Goal: Find specific page/section: Find specific page/section

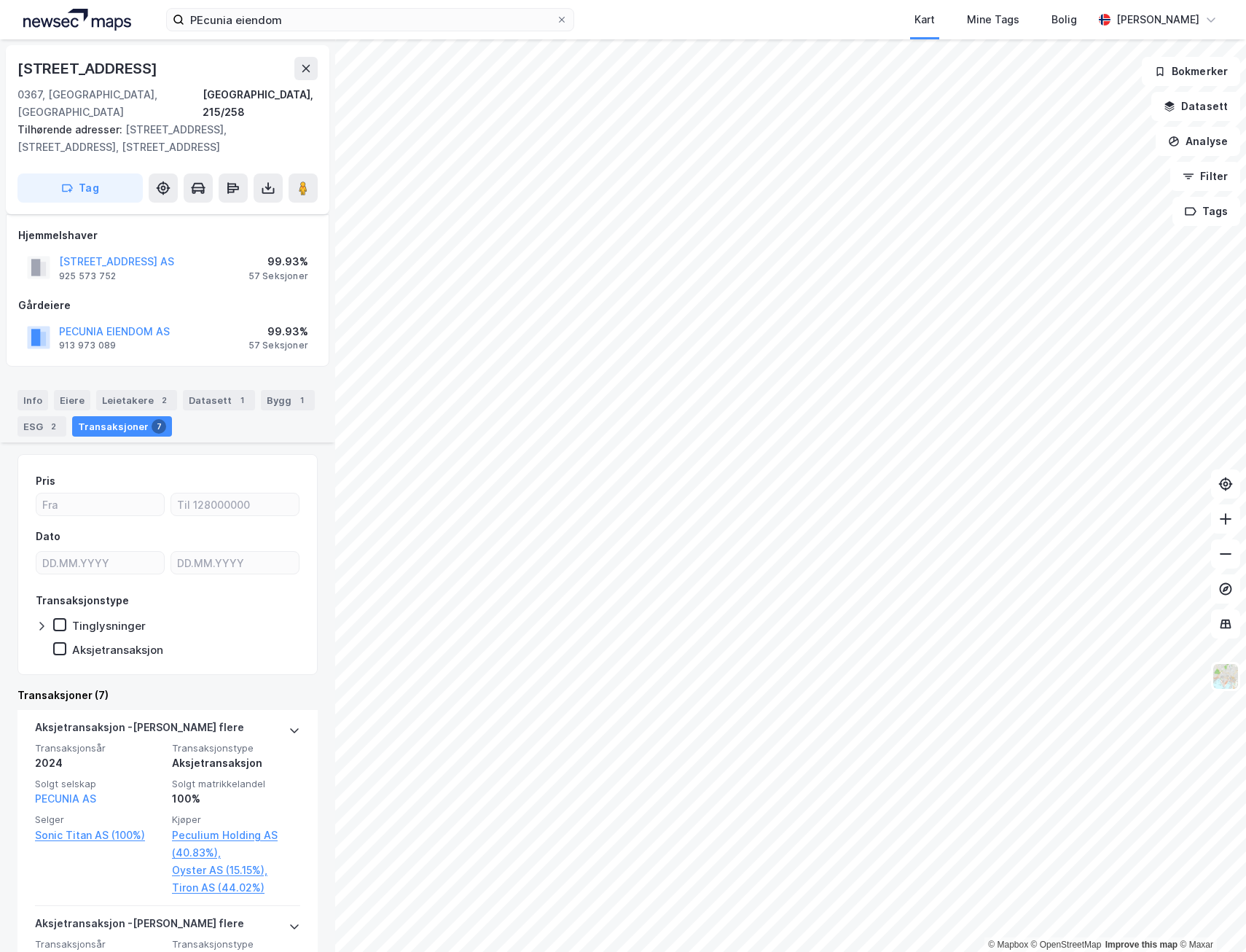
scroll to position [656, 0]
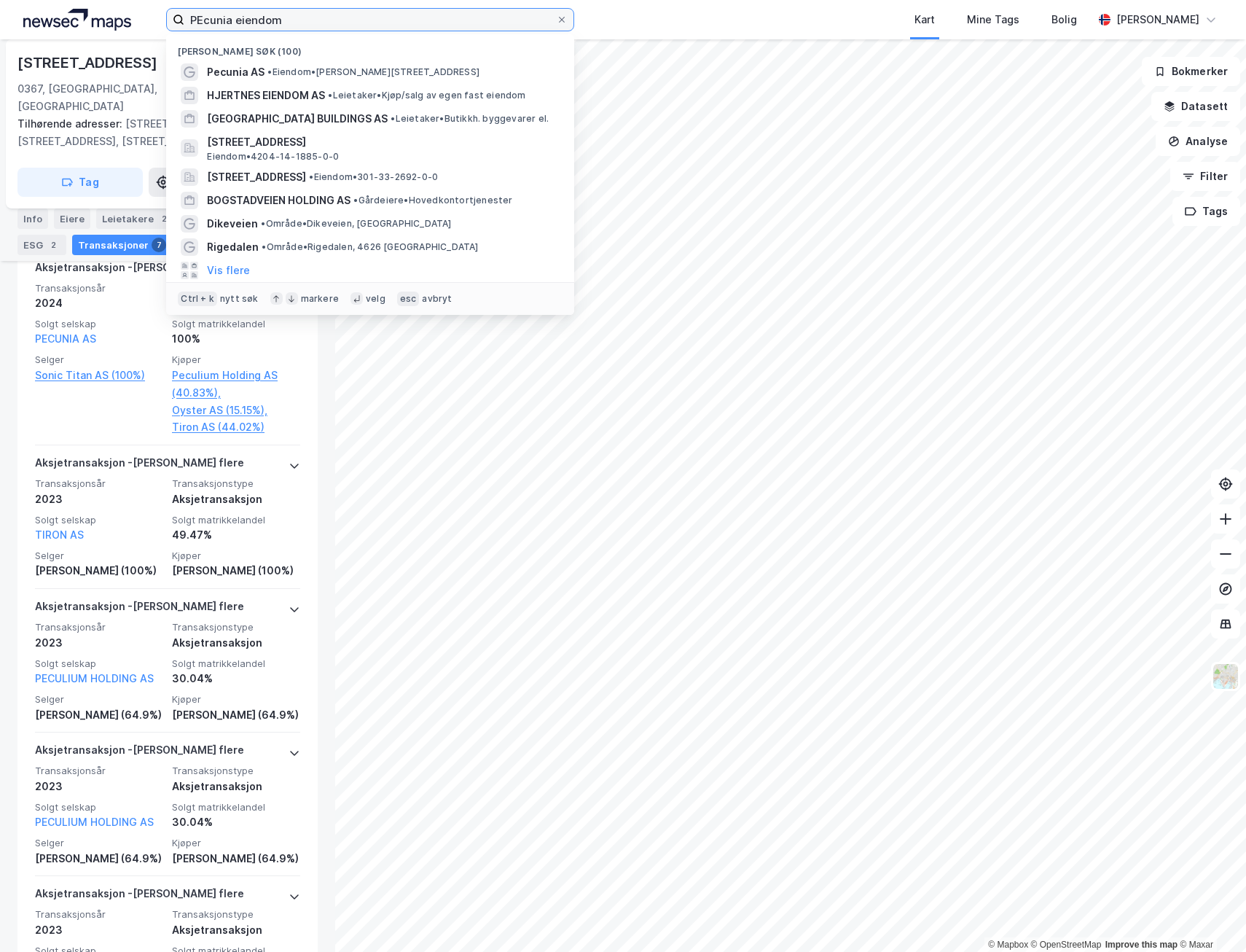
drag, startPoint x: 208, startPoint y: 20, endPoint x: 71, endPoint y: 15, distance: 137.1
click at [71, 15] on div "PEcunia eiendom Nylige søk (100) [GEOGRAPHIC_DATA] AS • Eiendom • [STREET_ADDRE…" at bounding box center [623, 20] width 1246 height 39
type input "Rigedalen"
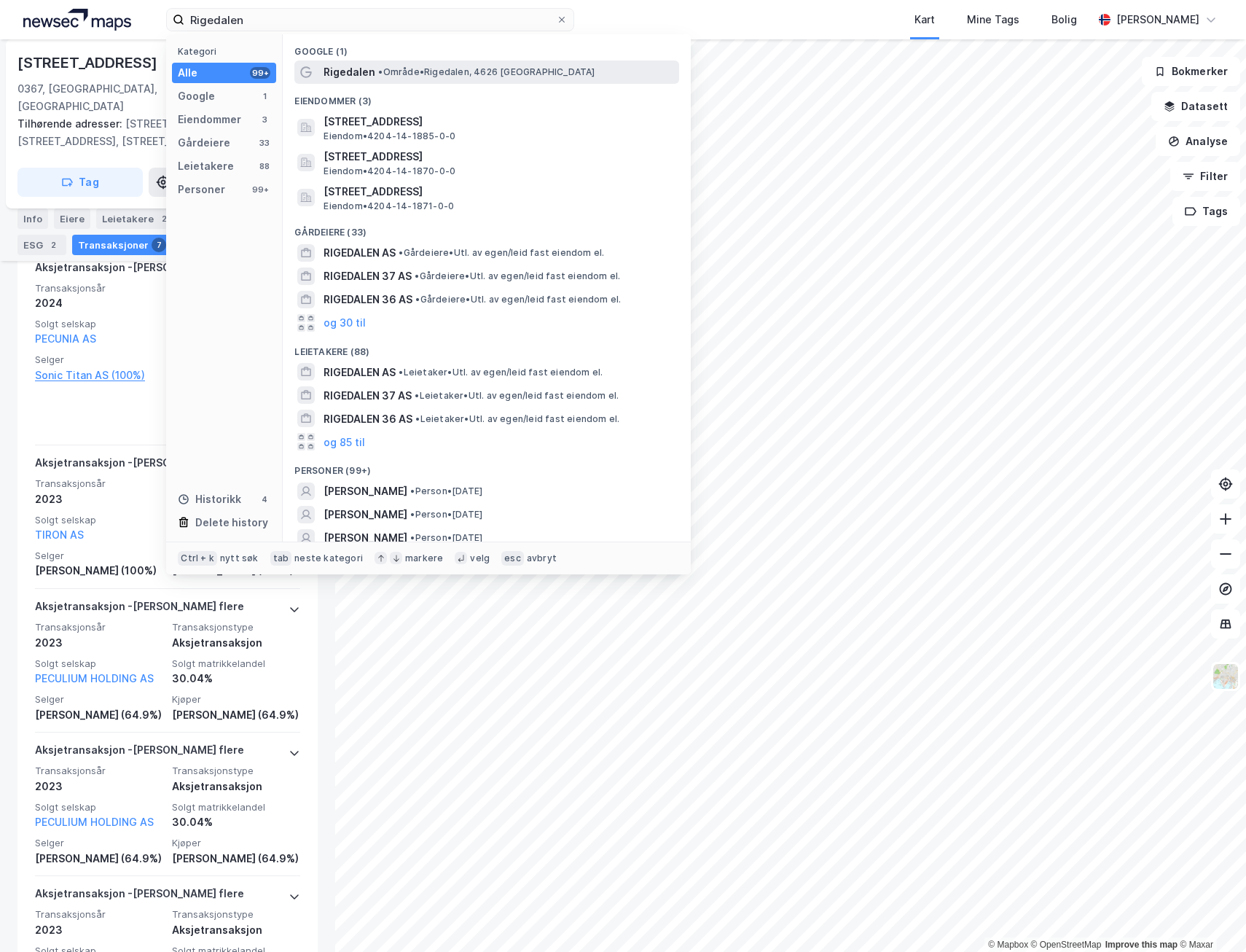
click at [425, 70] on span "• Område • Rigedalen, 4626 [GEOGRAPHIC_DATA]" at bounding box center [486, 71] width 216 height 11
